Goal: Find contact information: Find contact information

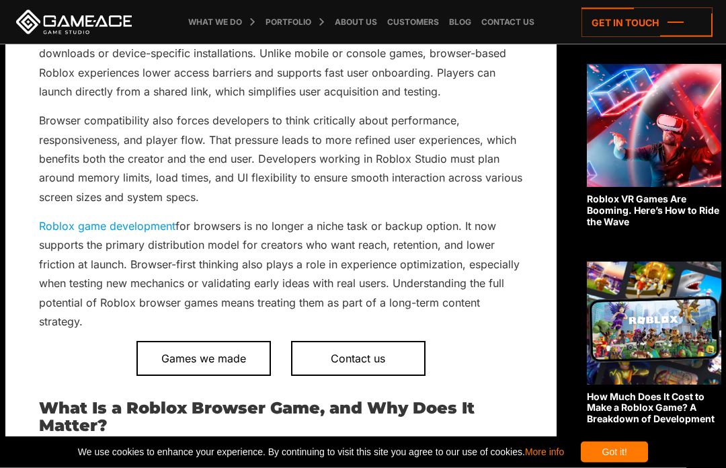
scroll to position [435, 0]
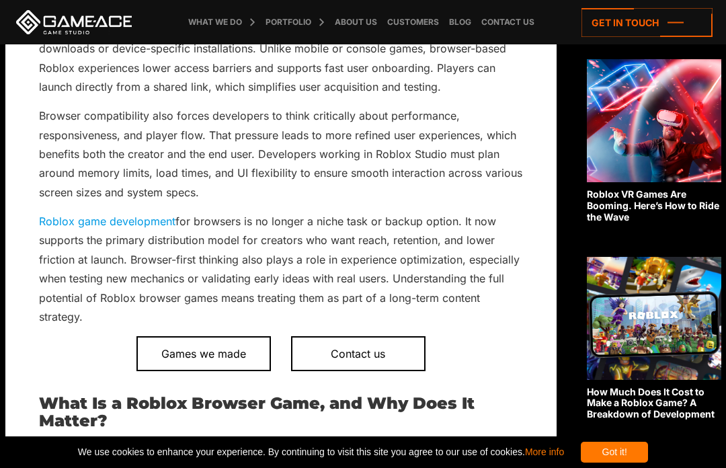
click at [648, 462] on div "Got it!" at bounding box center [614, 451] width 67 height 21
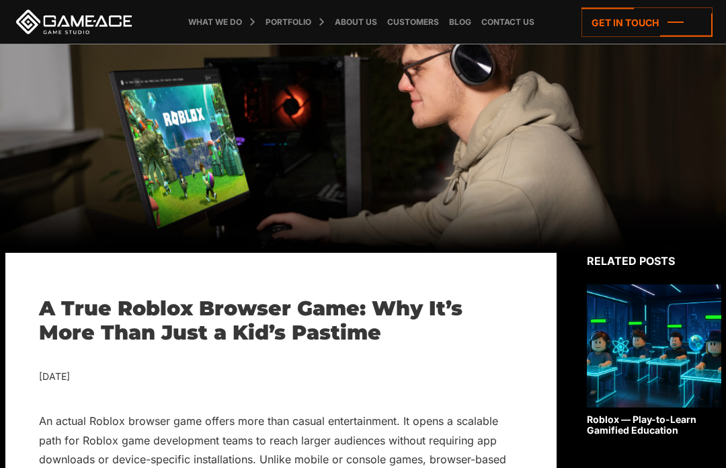
scroll to position [0, 0]
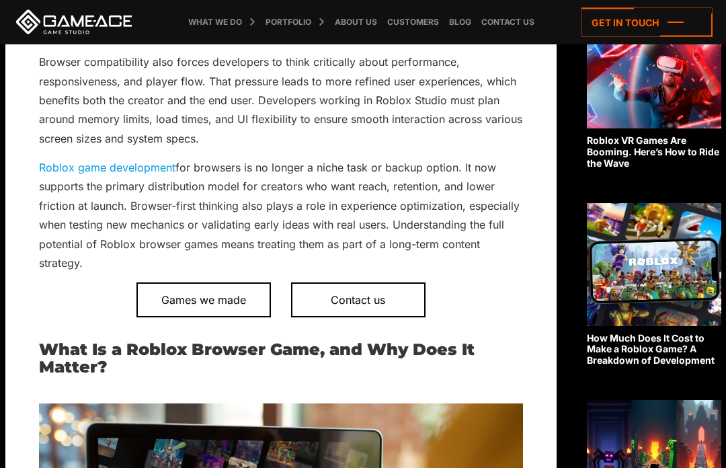
scroll to position [489, 0]
click at [242, 282] on span "Games we made" at bounding box center [203, 299] width 134 height 35
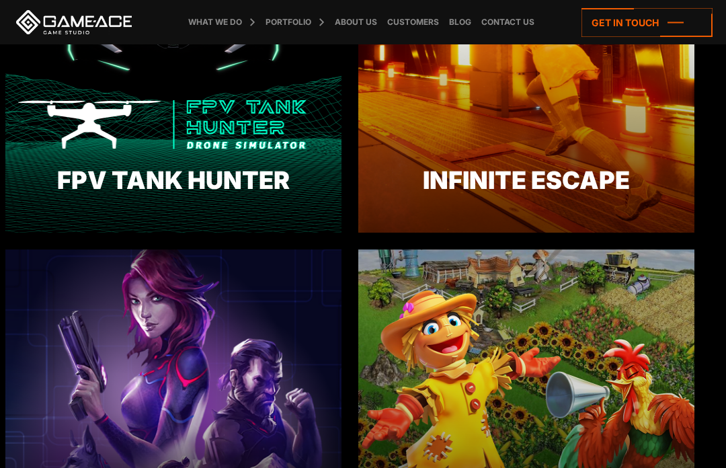
scroll to position [398, 0]
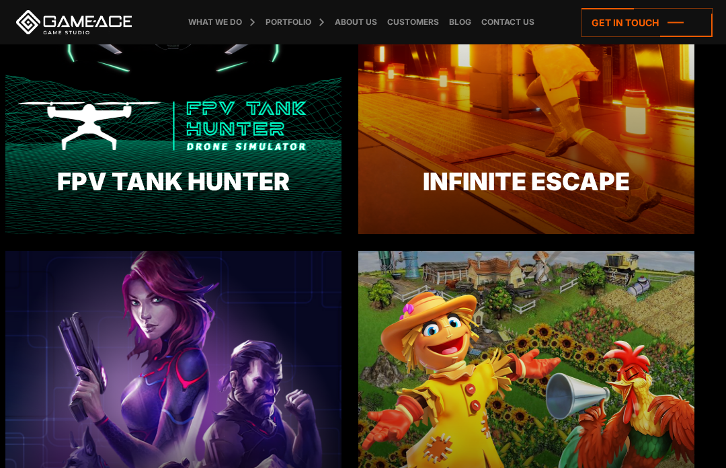
click at [640, 26] on icon at bounding box center [646, 22] width 131 height 29
